Goal: Entertainment & Leisure: Consume media (video, audio)

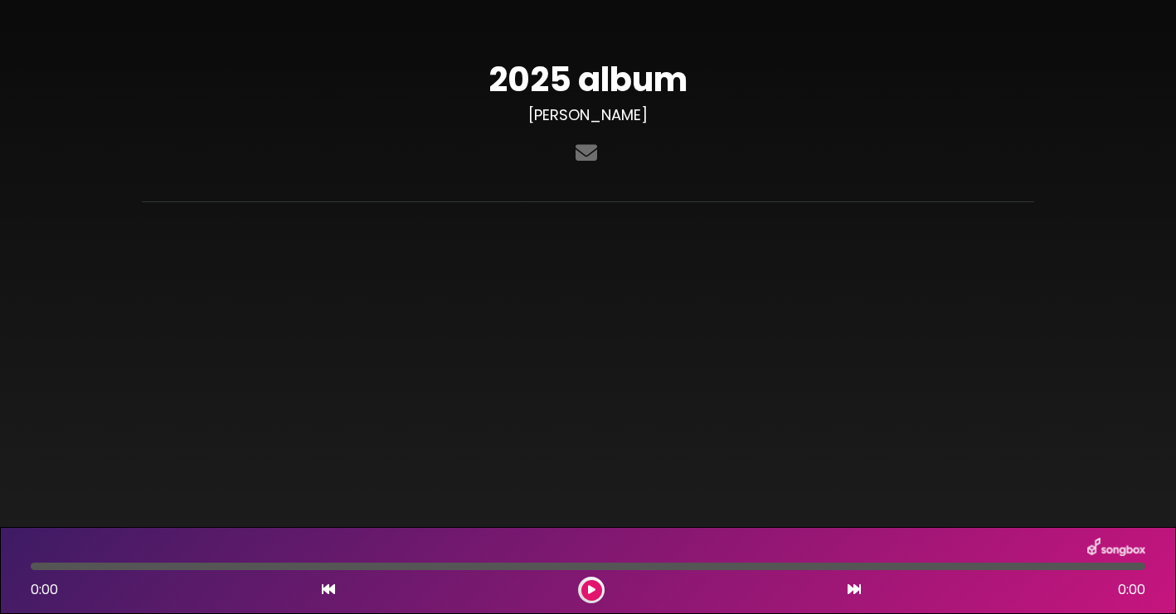
click at [596, 587] on button at bounding box center [591, 590] width 21 height 21
click at [579, 149] on icon at bounding box center [586, 153] width 28 height 22
click at [556, 76] on h1 "2025 album" at bounding box center [588, 80] width 892 height 40
click at [602, 131] on div "2025 album Clinton Fearon" at bounding box center [588, 115] width 912 height 110
click at [591, 594] on icon at bounding box center [591, 590] width 7 height 10
